Goal: Connect with others: Connect with others

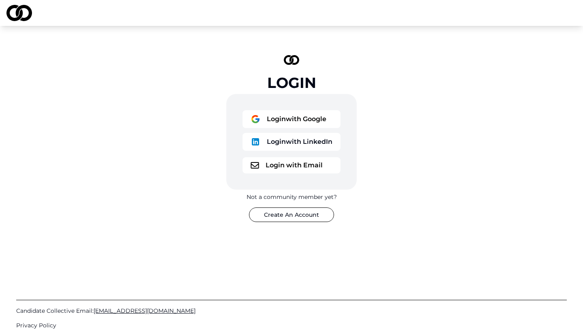
click at [287, 217] on button "Create An Account" at bounding box center [291, 214] width 85 height 15
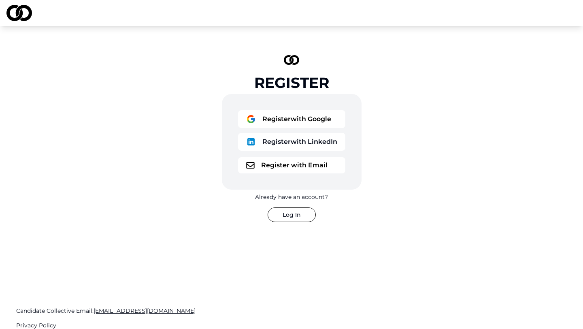
click at [287, 217] on button "Log In" at bounding box center [291, 214] width 48 height 15
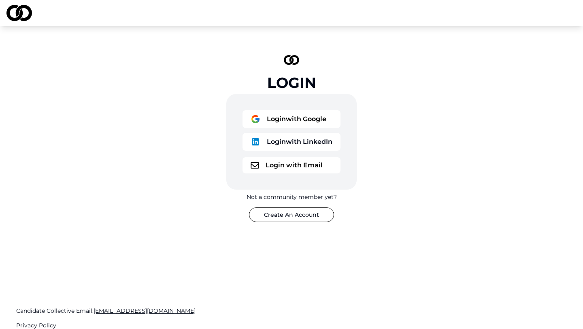
click at [290, 163] on button "Login with Email" at bounding box center [291, 165] width 98 height 16
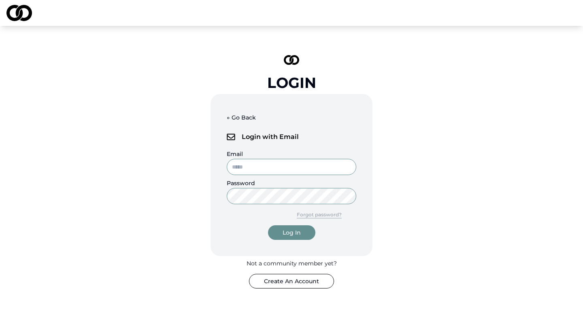
type input "**********"
click at [290, 234] on div "Log In" at bounding box center [291, 232] width 18 height 8
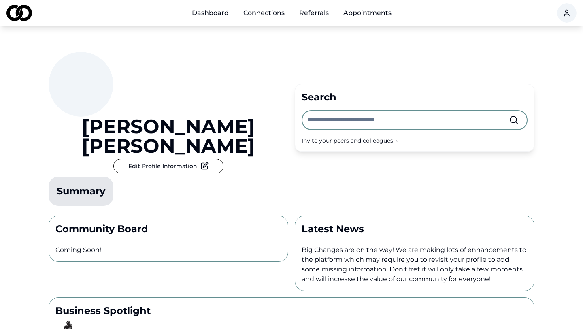
click at [348, 111] on input "text" at bounding box center [407, 120] width 201 height 18
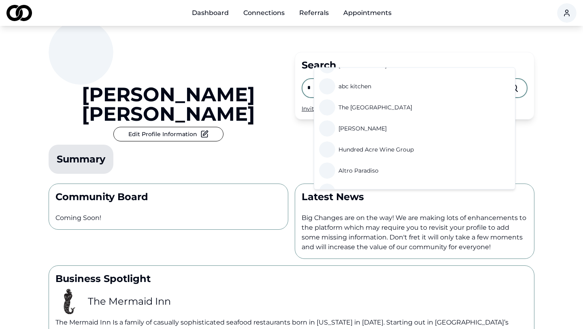
scroll to position [31, 0]
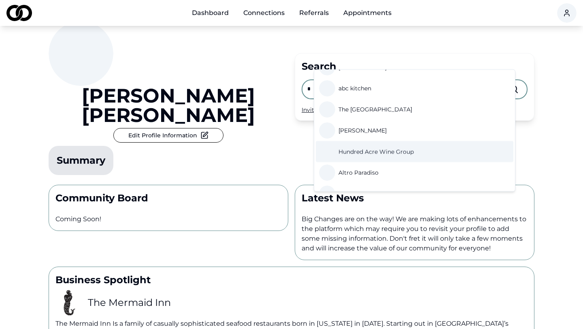
type input "*"
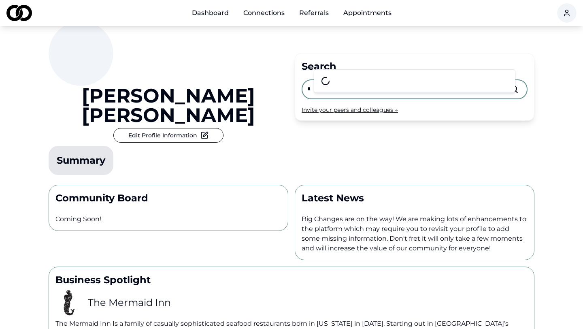
scroll to position [0, 0]
click at [365, 80] on input "*" at bounding box center [407, 89] width 201 height 18
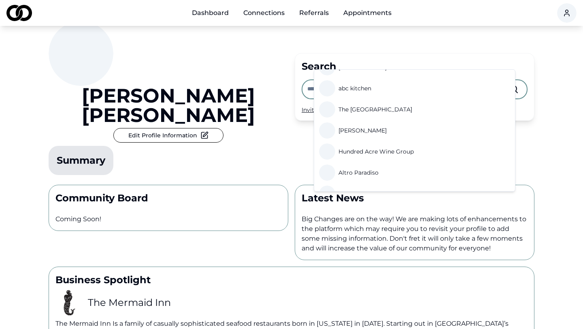
scroll to position [45, 0]
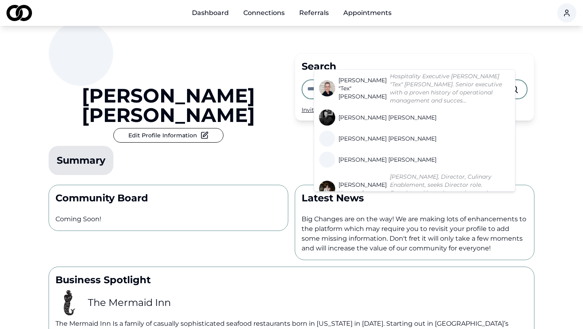
type input "*"
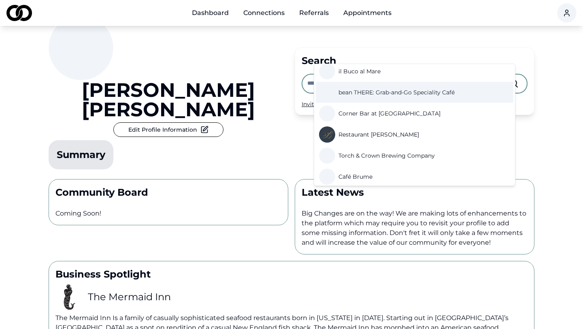
scroll to position [351, 0]
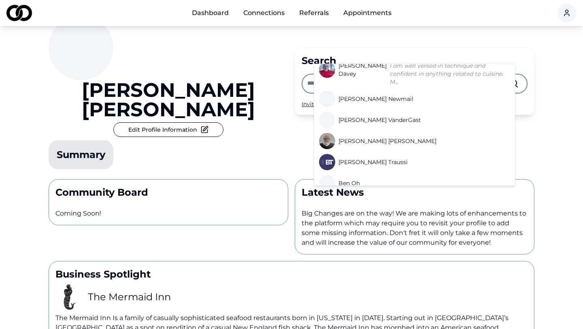
type input "*"
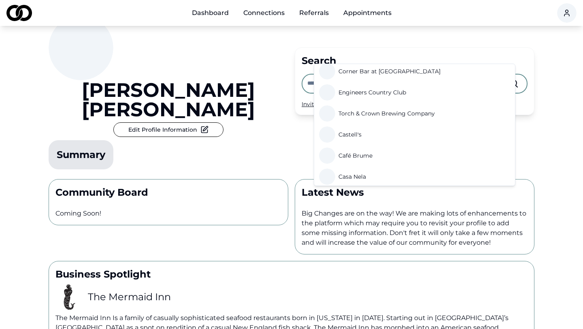
scroll to position [343, 0]
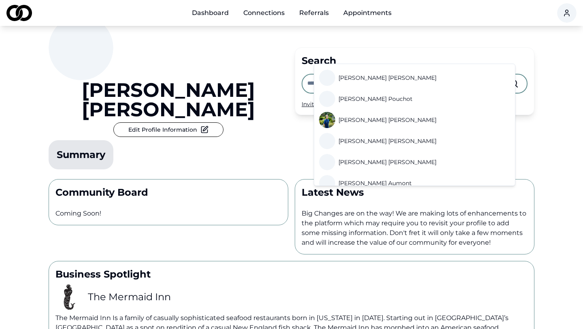
type input "*"
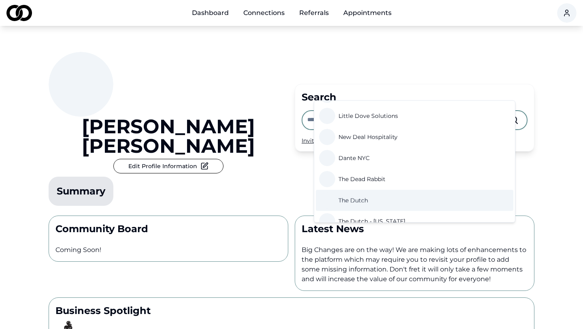
scroll to position [430, 0]
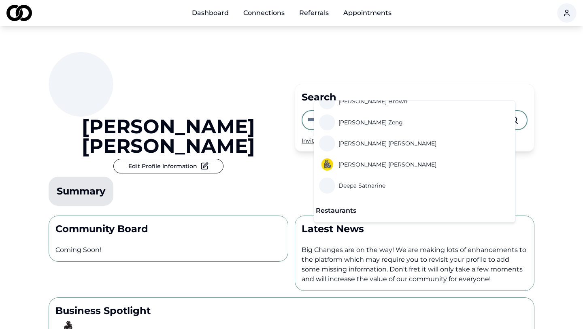
type input "*"
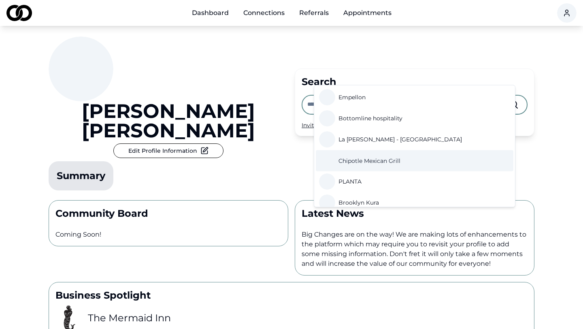
scroll to position [414, 0]
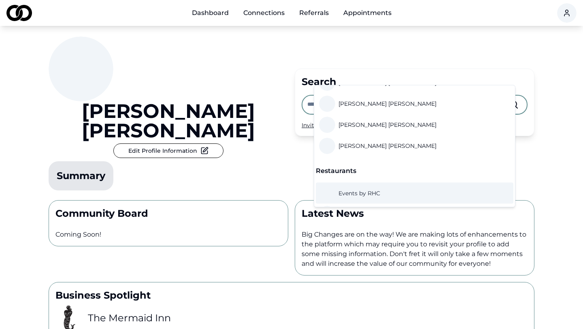
type input "*"
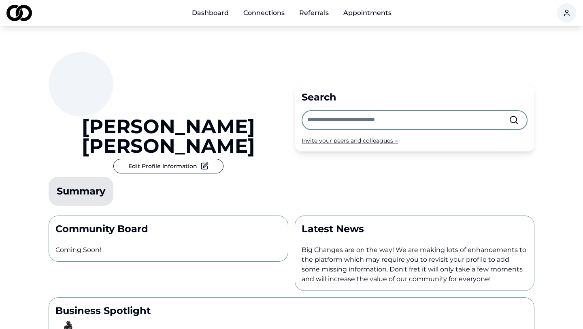
click at [340, 111] on input "text" at bounding box center [407, 120] width 201 height 18
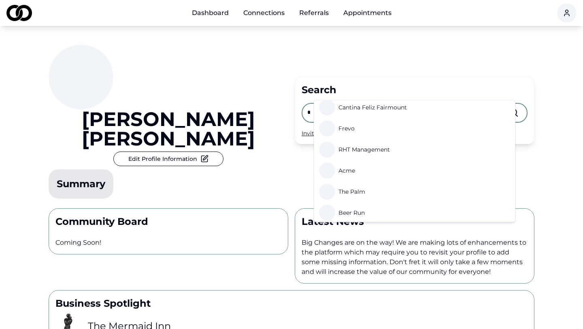
scroll to position [8, 0]
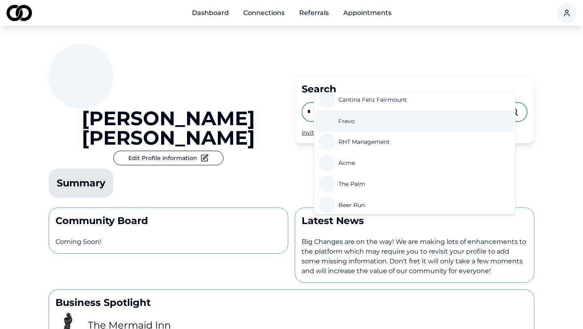
type input "*"
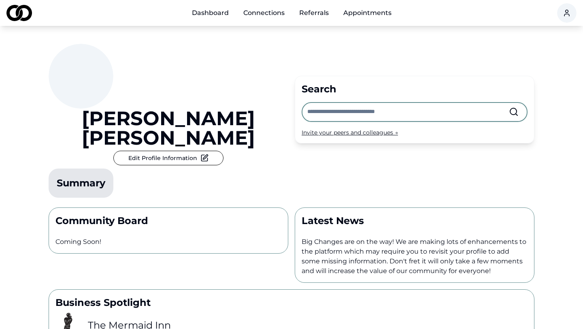
scroll to position [0, 0]
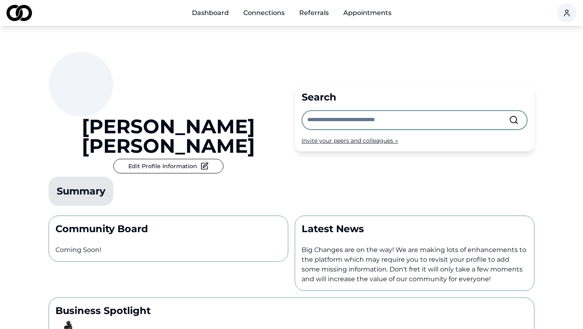
click at [372, 111] on input "text" at bounding box center [407, 120] width 201 height 18
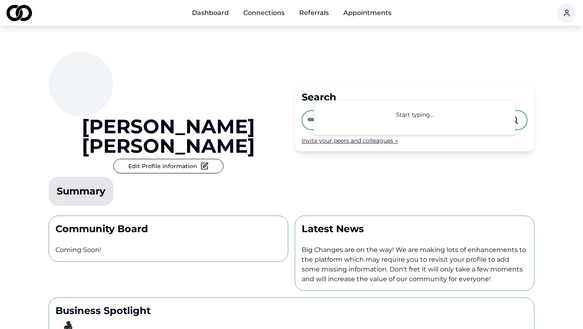
type input "*"
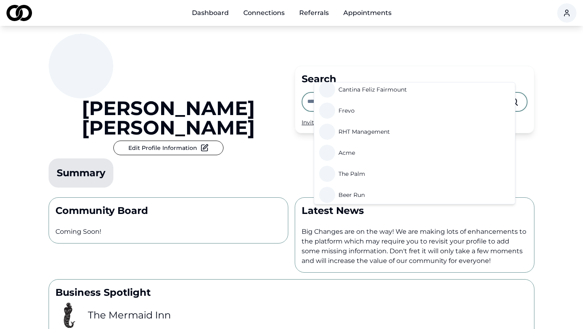
scroll to position [327, 0]
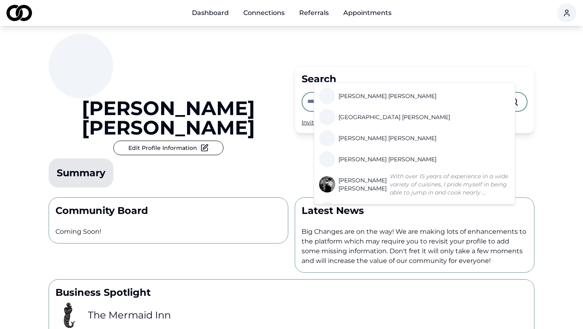
type input "*"
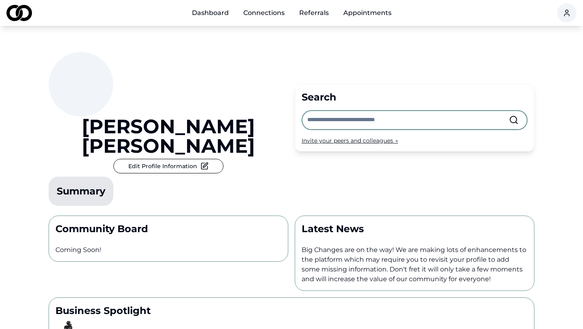
click at [354, 111] on input "text" at bounding box center [407, 120] width 201 height 18
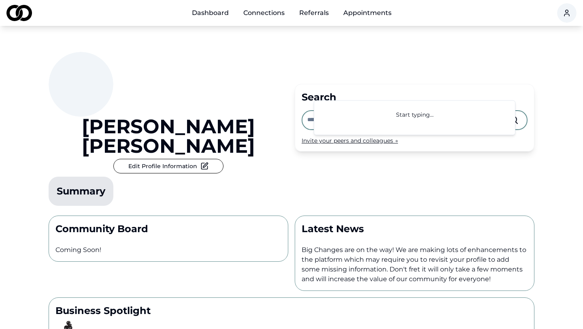
type input "*"
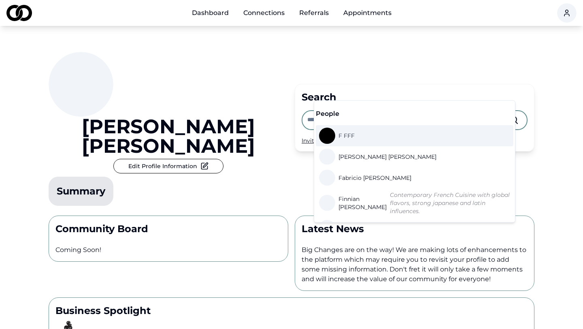
type input "*"
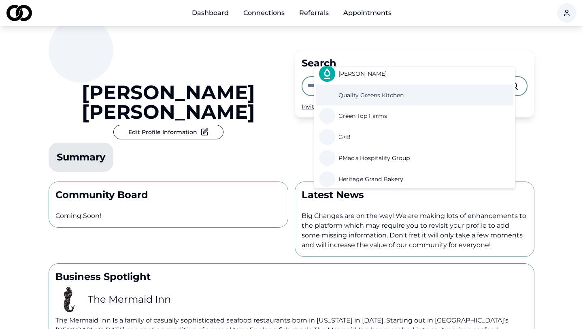
scroll to position [335, 0]
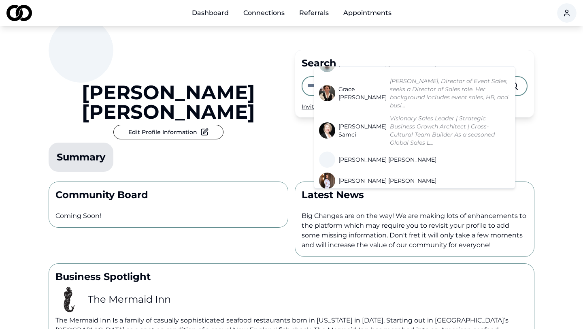
type input "*"
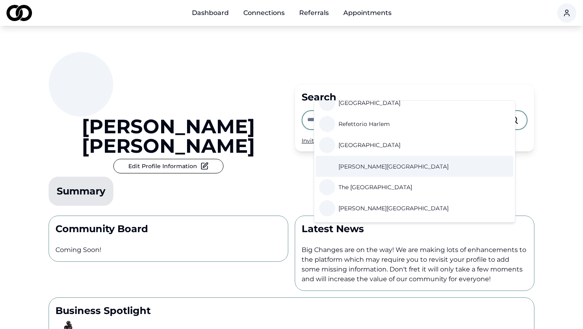
scroll to position [356, 0]
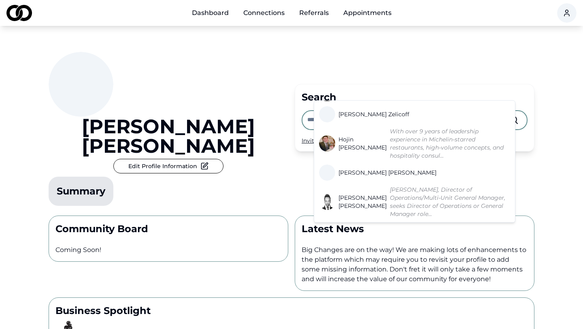
type input "*"
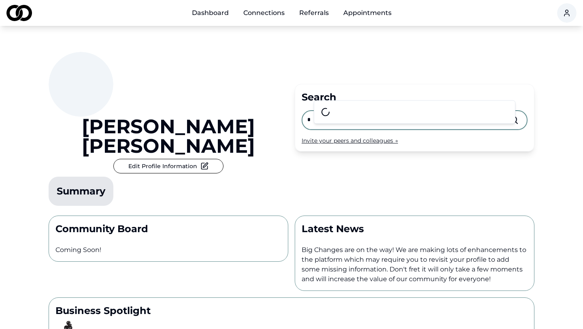
scroll to position [0, 0]
click at [348, 111] on input "text" at bounding box center [407, 120] width 201 height 18
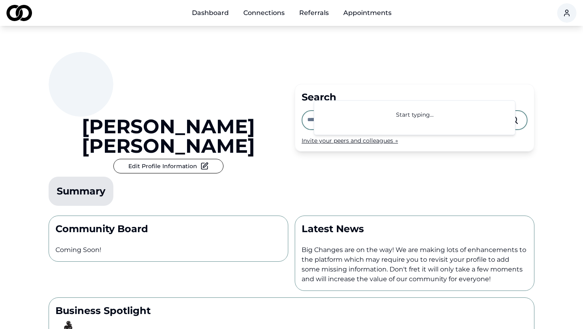
type input "*"
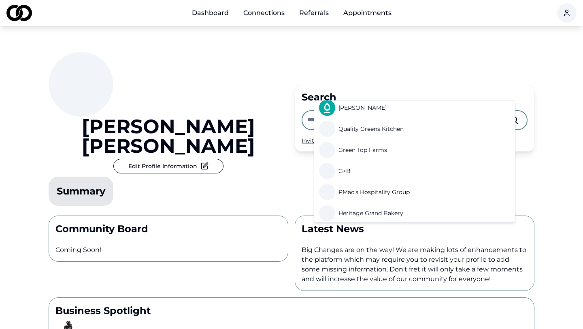
scroll to position [364, 0]
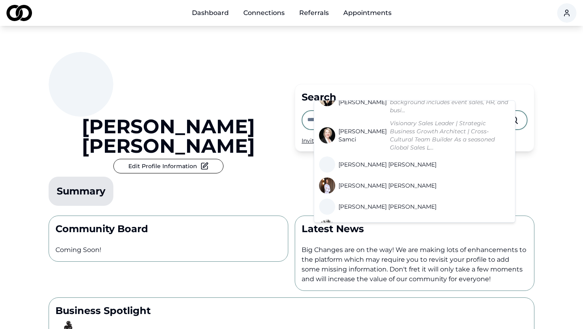
type input "*"
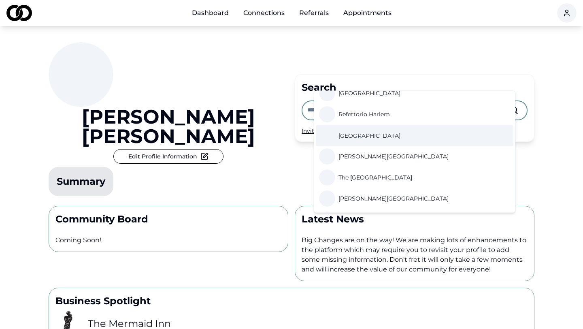
scroll to position [335, 0]
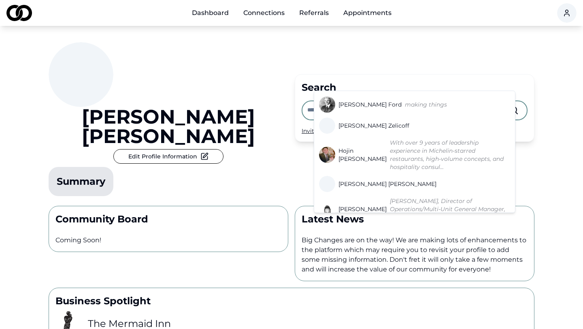
type input "*"
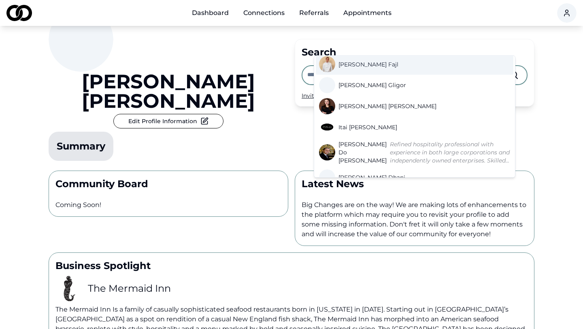
scroll to position [108, 0]
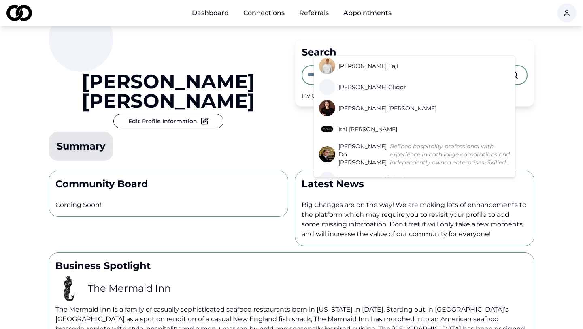
type input "*"
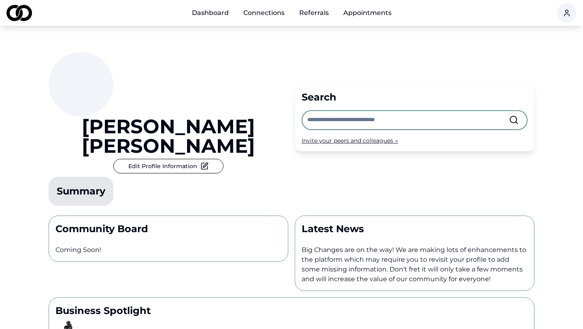
click at [344, 111] on input "text" at bounding box center [407, 120] width 201 height 18
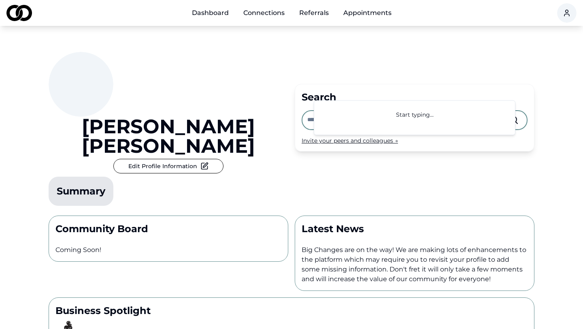
type input "*"
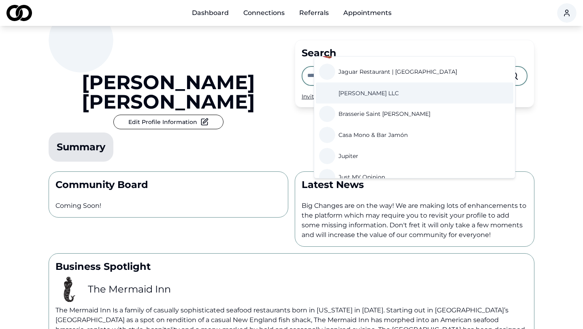
scroll to position [138, 0]
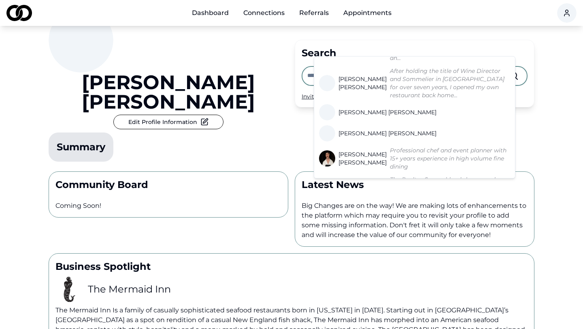
type input "*"
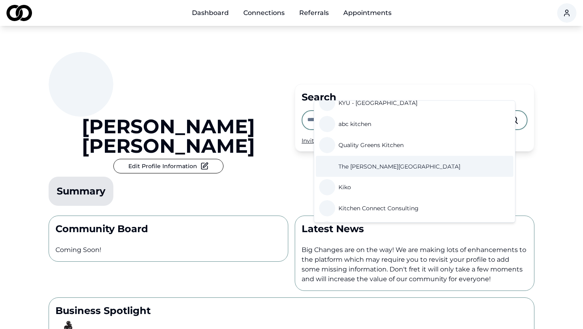
scroll to position [159, 0]
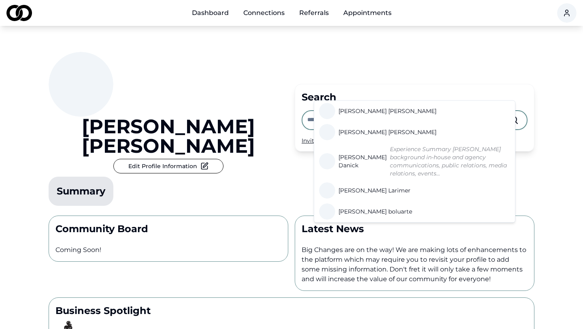
type input "*"
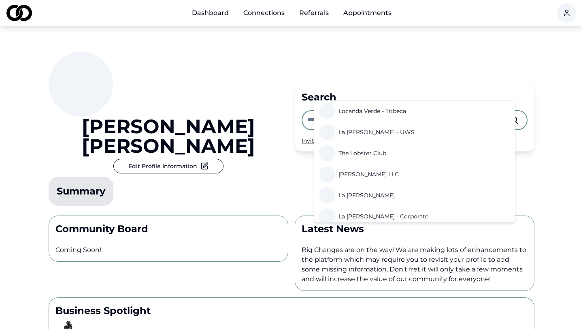
scroll to position [53, 0]
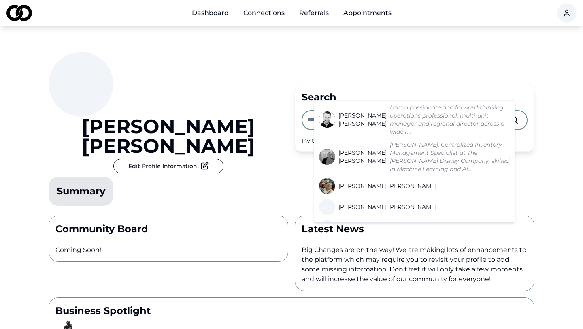
type input "*"
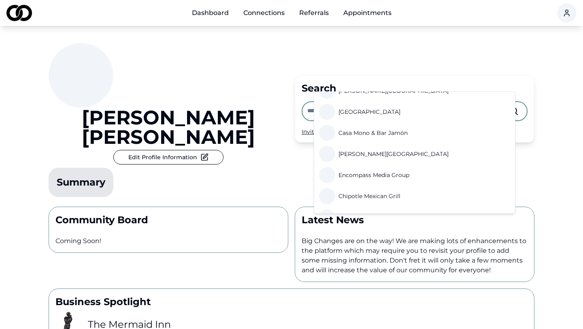
scroll to position [359, 0]
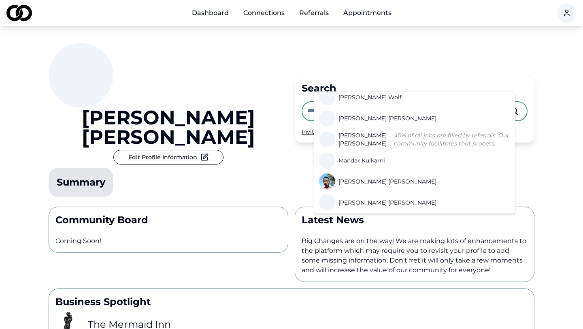
type input "*"
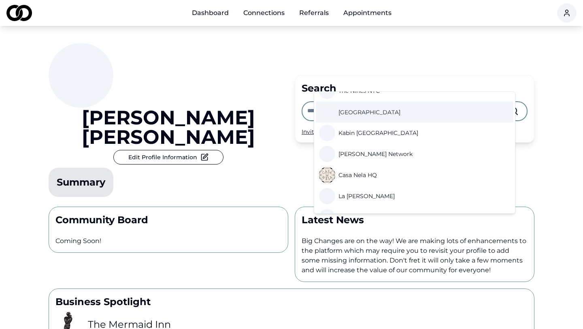
scroll to position [327, 0]
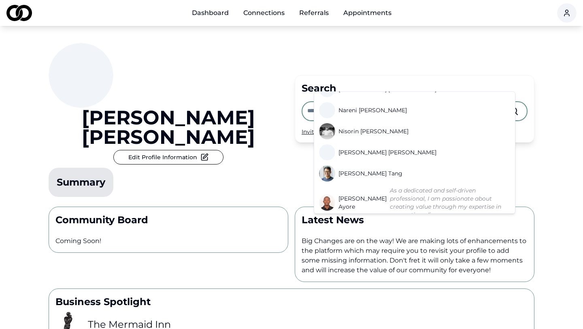
type input "*"
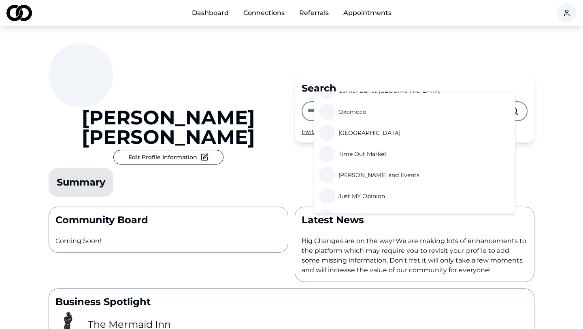
scroll to position [87, 0]
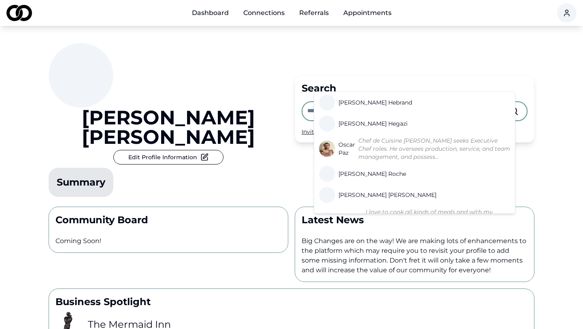
type input "*"
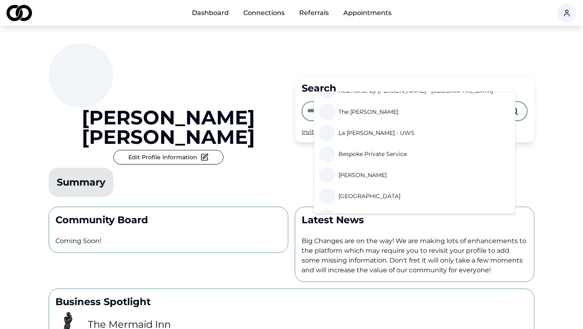
scroll to position [53, 0]
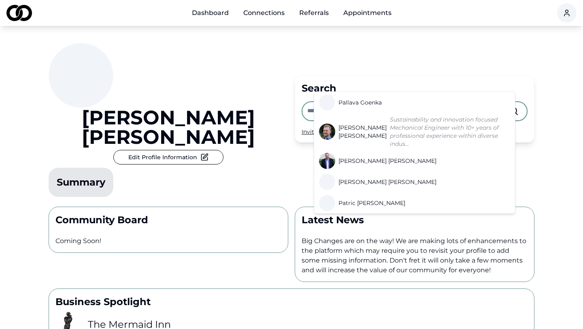
type input "*"
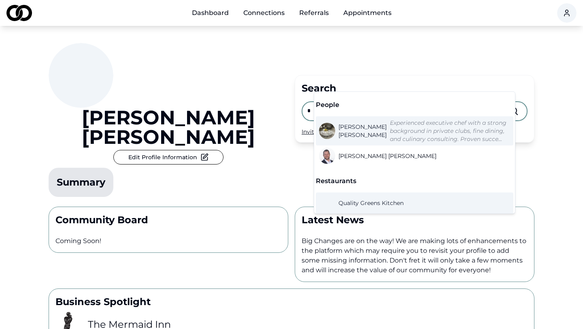
scroll to position [2, 0]
type input "*"
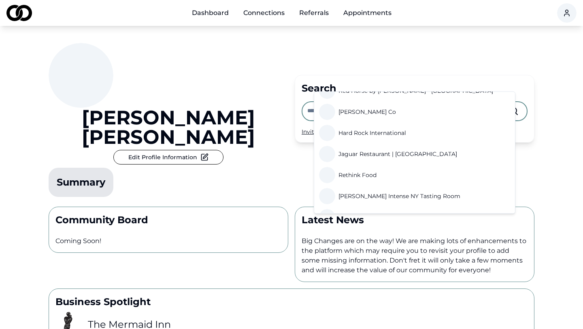
scroll to position [74, 0]
type input "*"
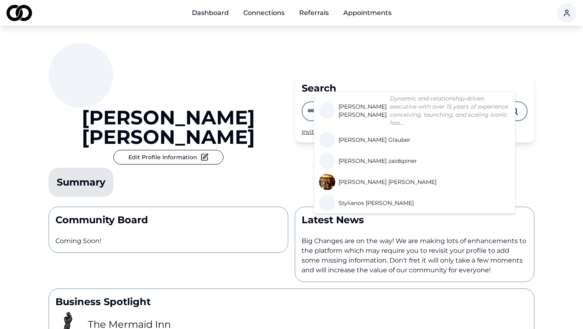
type input "*"
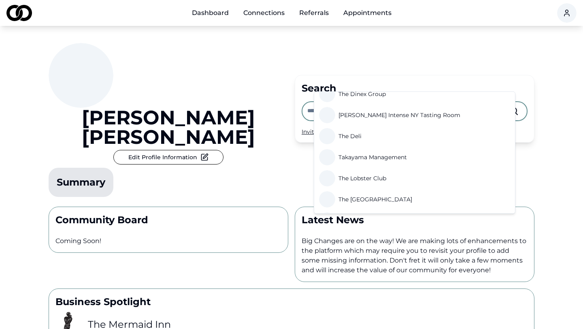
scroll to position [53, 0]
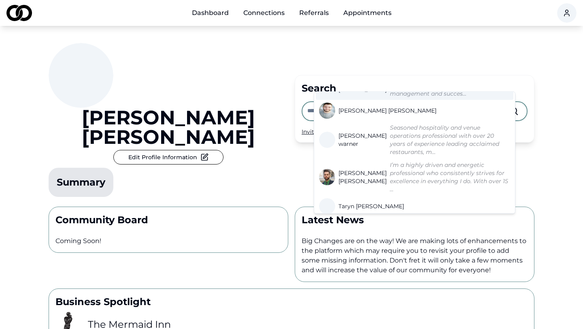
type input "*"
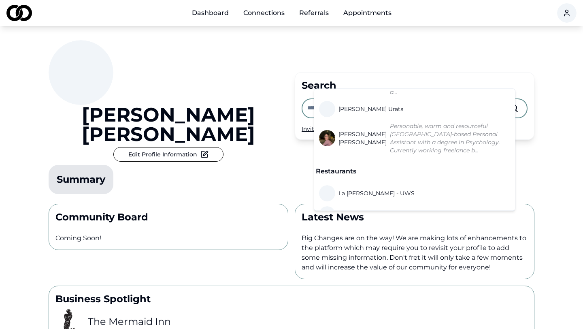
scroll to position [66, 0]
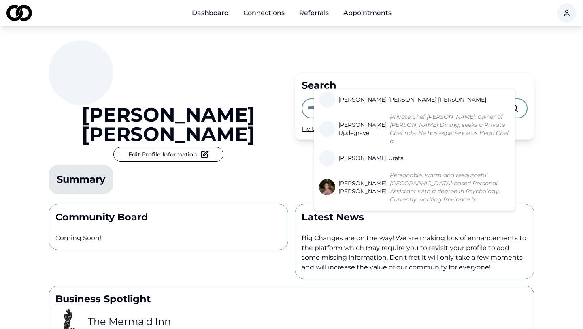
type input "*"
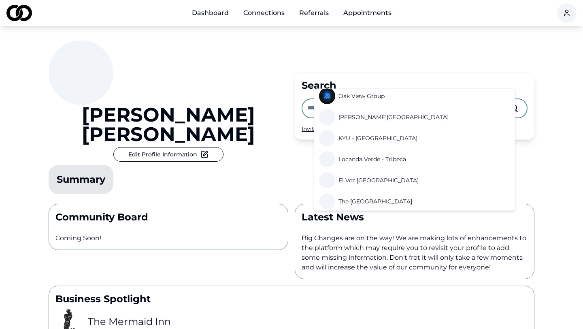
scroll to position [45, 0]
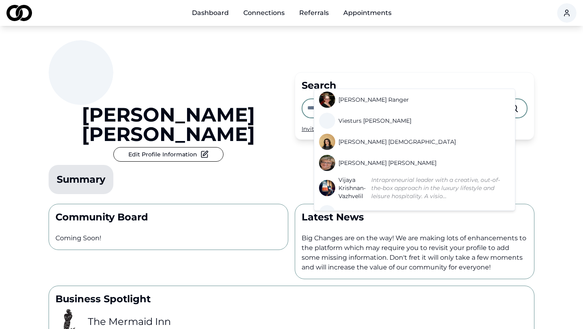
type input "*"
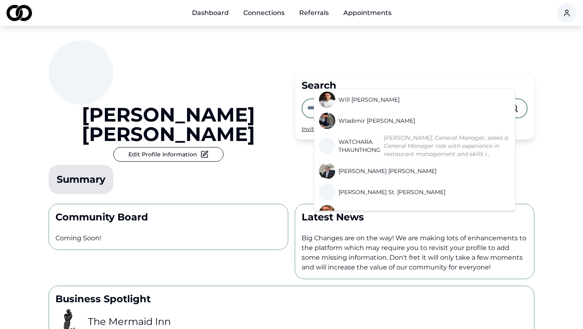
type input "*"
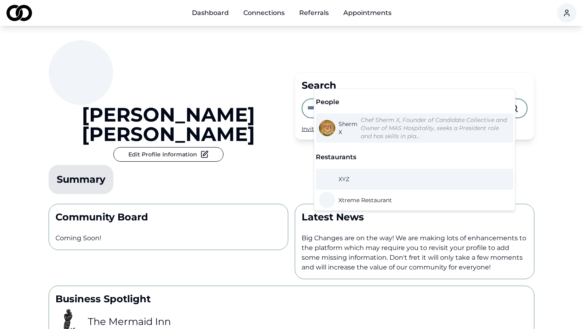
type input "*"
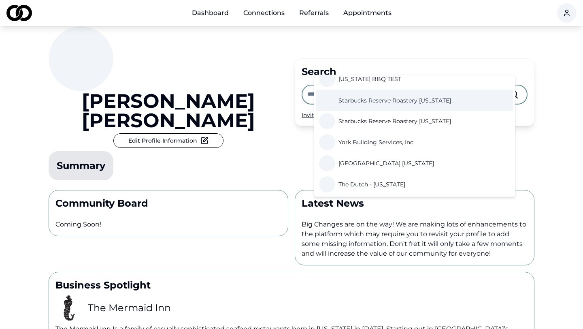
scroll to position [45, 0]
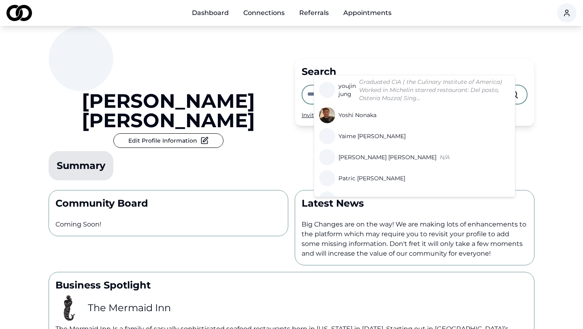
type input "*"
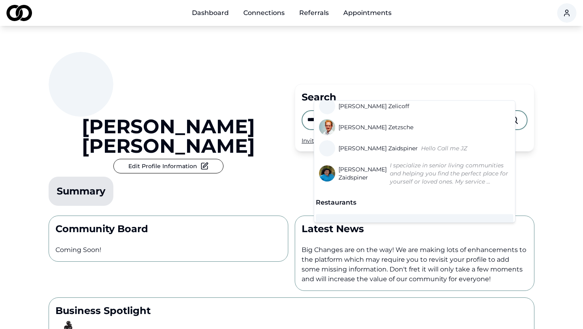
scroll to position [0, 0]
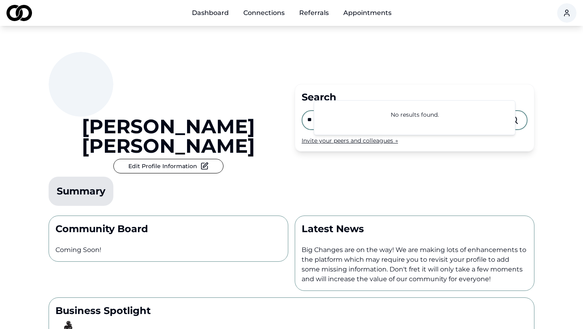
type input "*"
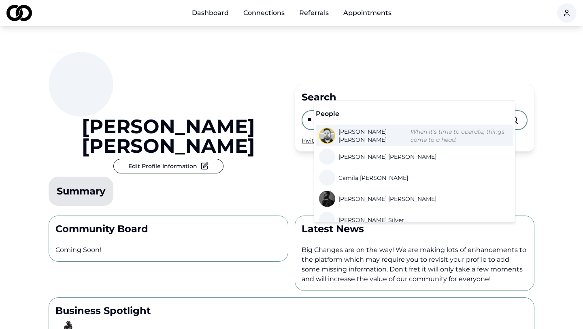
type input "*"
